Goal: Task Accomplishment & Management: Use online tool/utility

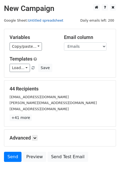
click at [36, 20] on link "Untitled spreadsheet" at bounding box center [45, 20] width 35 height 4
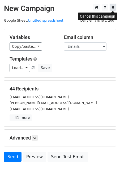
click at [113, 7] on icon at bounding box center [113, 7] width 3 height 4
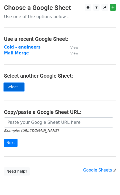
click at [17, 89] on link "Select..." at bounding box center [14, 87] width 20 height 8
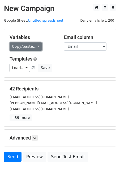
click at [34, 48] on link "Copy/paste..." at bounding box center [26, 46] width 32 height 8
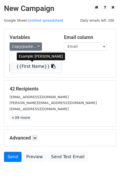
click at [32, 65] on link "{{First Name}}" at bounding box center [36, 66] width 52 height 9
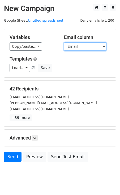
click at [84, 46] on select "Email First Name" at bounding box center [85, 46] width 43 height 8
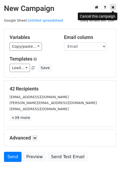
click at [113, 7] on icon at bounding box center [113, 7] width 3 height 4
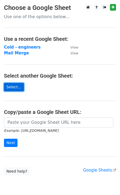
click at [11, 87] on link "Select..." at bounding box center [14, 87] width 20 height 8
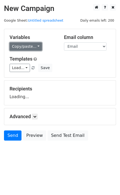
click at [33, 44] on link "Copy/paste..." at bounding box center [26, 46] width 32 height 8
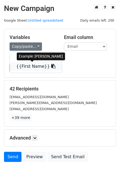
click at [28, 64] on link "{{First Name}}" at bounding box center [36, 66] width 52 height 9
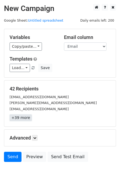
click at [20, 118] on link "+39 more" at bounding box center [21, 117] width 22 height 7
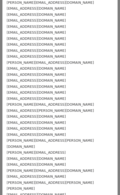
scroll to position [2, 0]
